Goal: Information Seeking & Learning: Learn about a topic

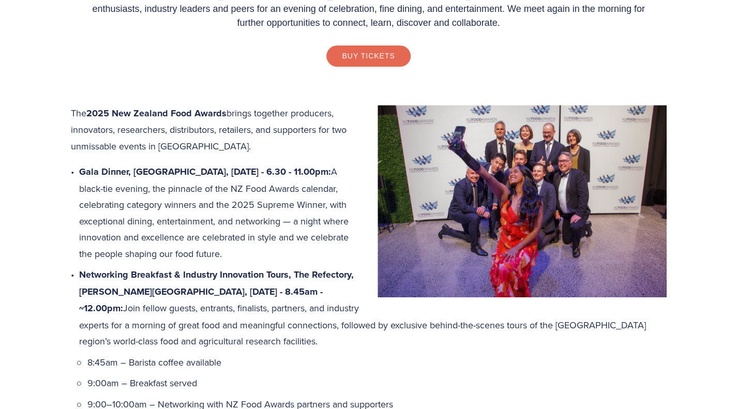
scroll to position [412, 0]
click at [252, 84] on div "An unforgettable celebration of the best of New Zealand’s food and beverage ind…" at bounding box center [368, 7] width 595 height 160
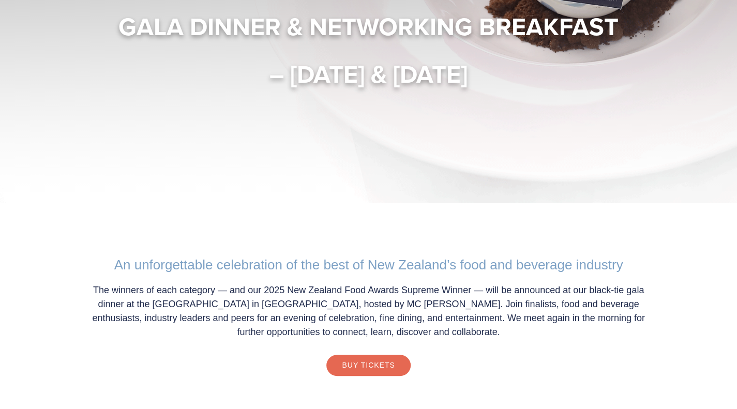
scroll to position [103, 0]
click at [622, 292] on p "The winners of each category — and our 2025 New Zealand Food Awards Supreme Win…" at bounding box center [368, 312] width 575 height 56
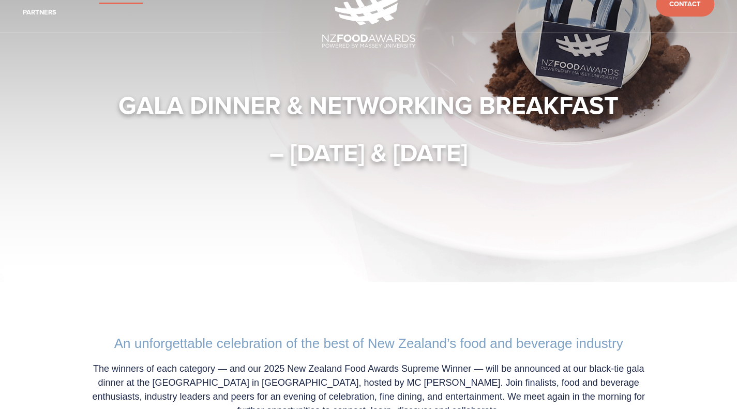
scroll to position [0, 0]
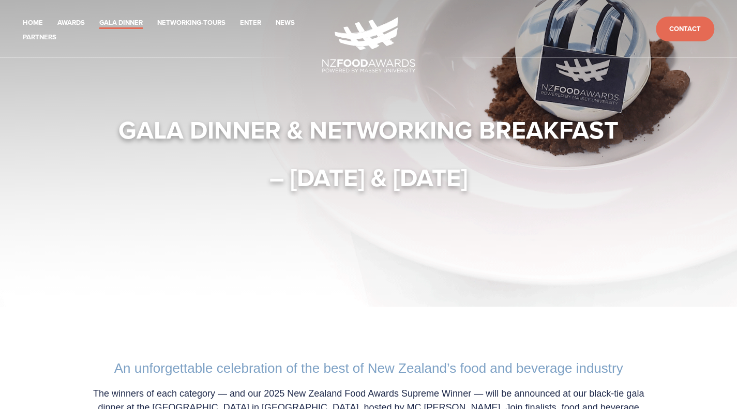
click at [123, 22] on link "Gala Dinner" at bounding box center [120, 23] width 43 height 12
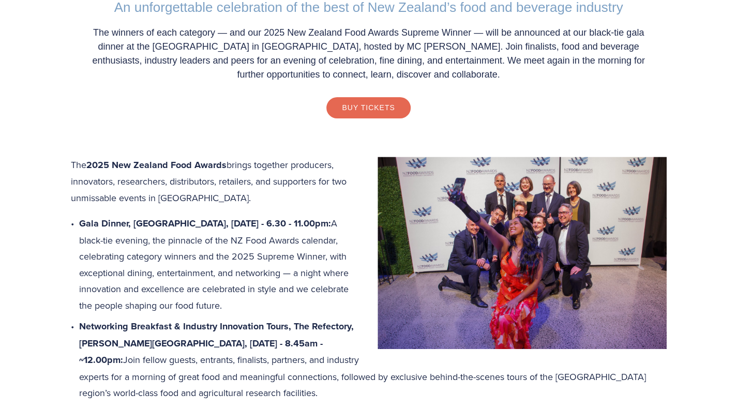
scroll to position [361, 0]
drag, startPoint x: 145, startPoint y: 238, endPoint x: 185, endPoint y: 239, distance: 40.3
click at [185, 239] on p "Gala Dinner, Central Energy Trust Arena, Thursday 16 October - 6.30 - 11.00pm: …" at bounding box center [372, 264] width 587 height 98
copy p "A black-ti"
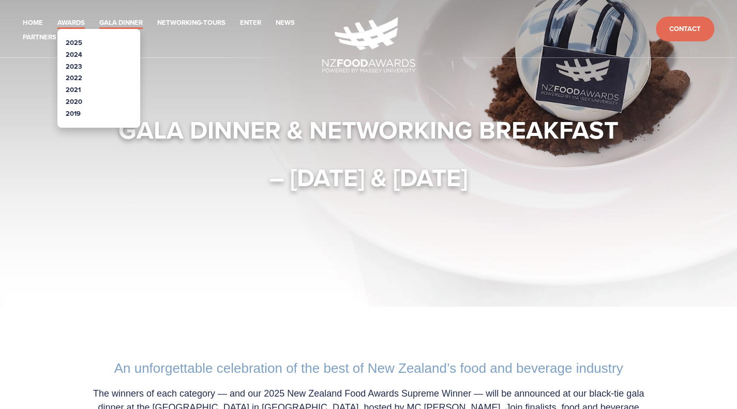
click at [67, 19] on link "Awards" at bounding box center [70, 23] width 27 height 12
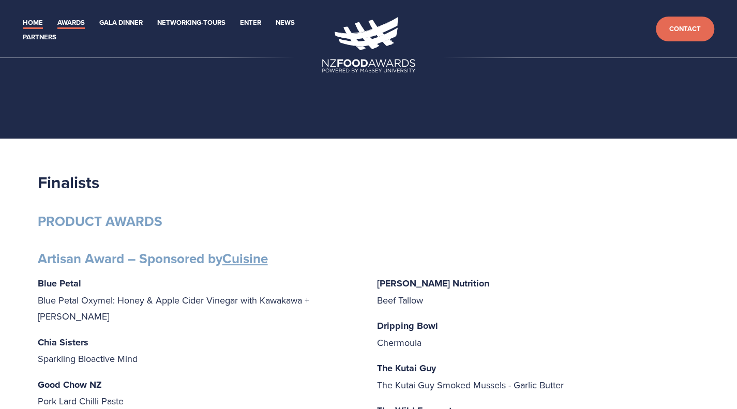
click at [25, 20] on link "Home" at bounding box center [33, 23] width 20 height 12
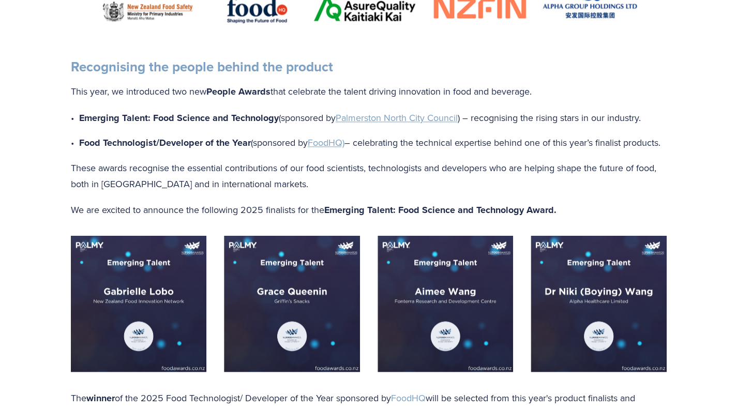
scroll to position [723, 0]
